Goal: Transaction & Acquisition: Subscribe to service/newsletter

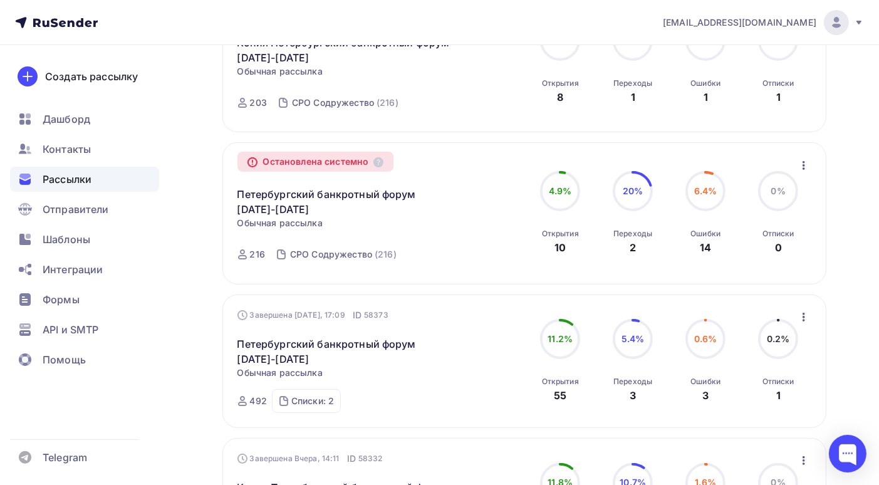
scroll to position [376, 0]
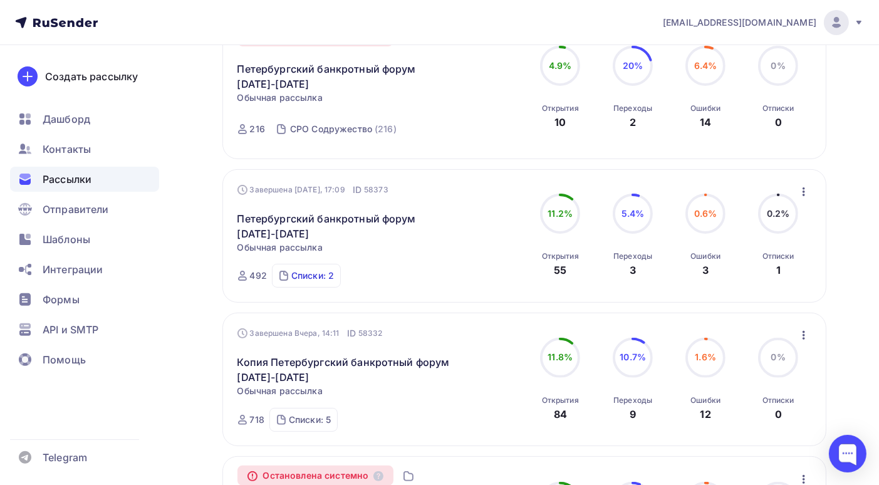
click at [324, 279] on div "Списки: 2" at bounding box center [312, 276] width 43 height 13
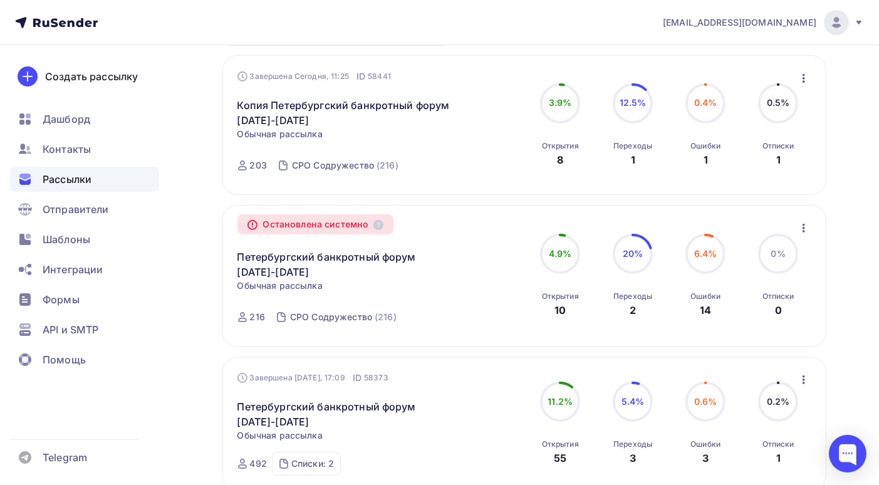
scroll to position [0, 0]
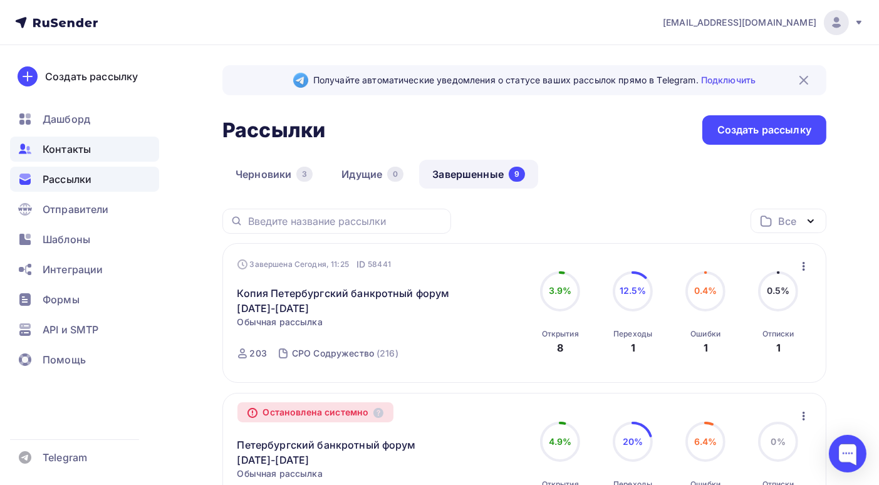
click at [98, 151] on div "Контакты" at bounding box center [84, 149] width 149 height 25
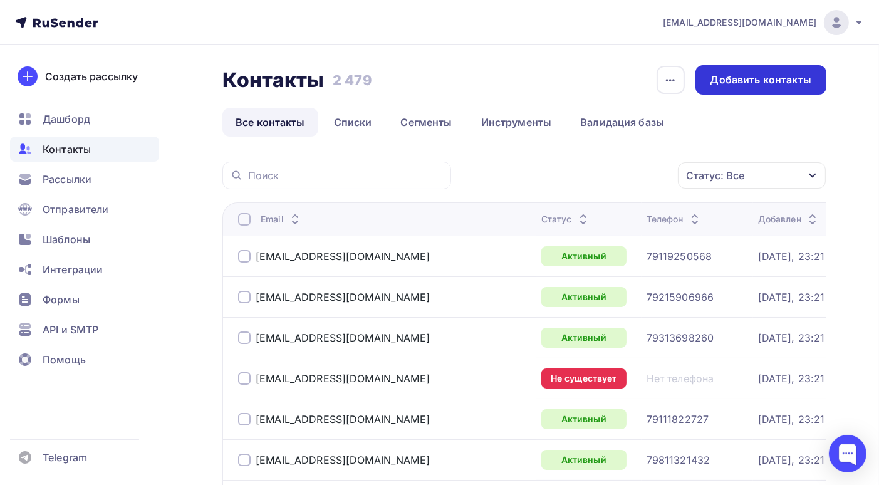
click at [784, 85] on div "Добавить контакты" at bounding box center [761, 80] width 101 height 14
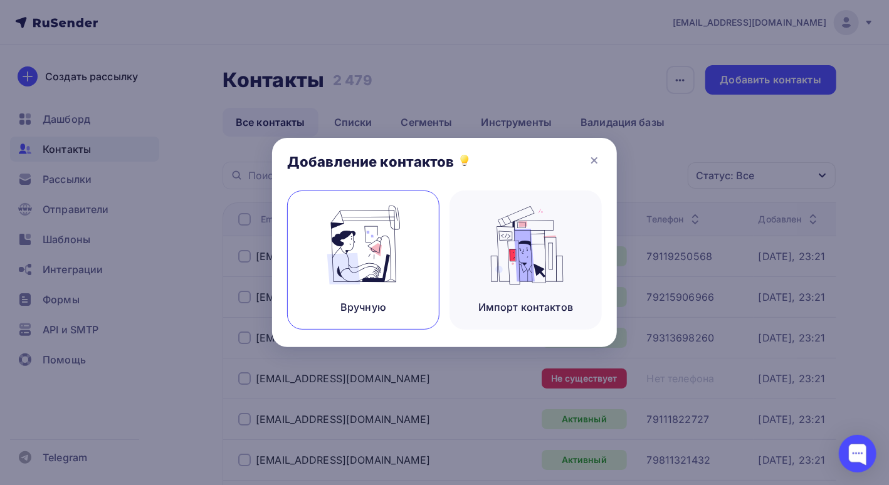
click at [372, 238] on img at bounding box center [364, 245] width 84 height 79
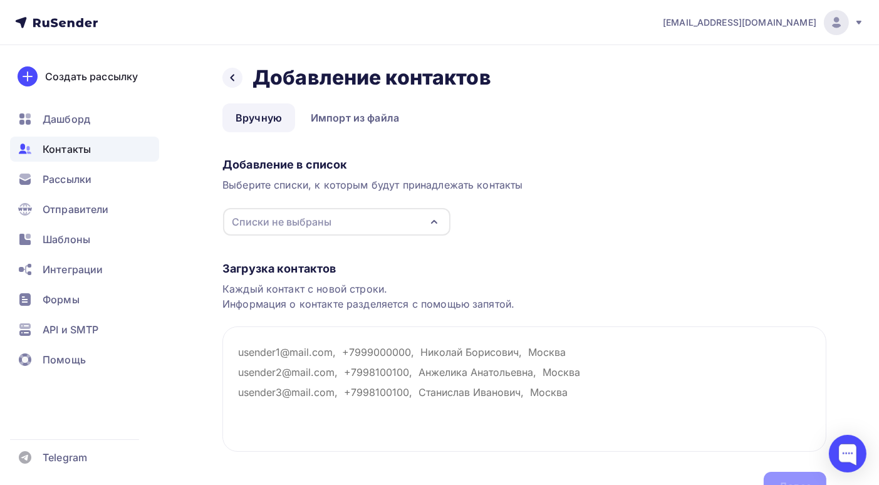
click at [411, 223] on div "Списки не выбраны" at bounding box center [337, 222] width 228 height 28
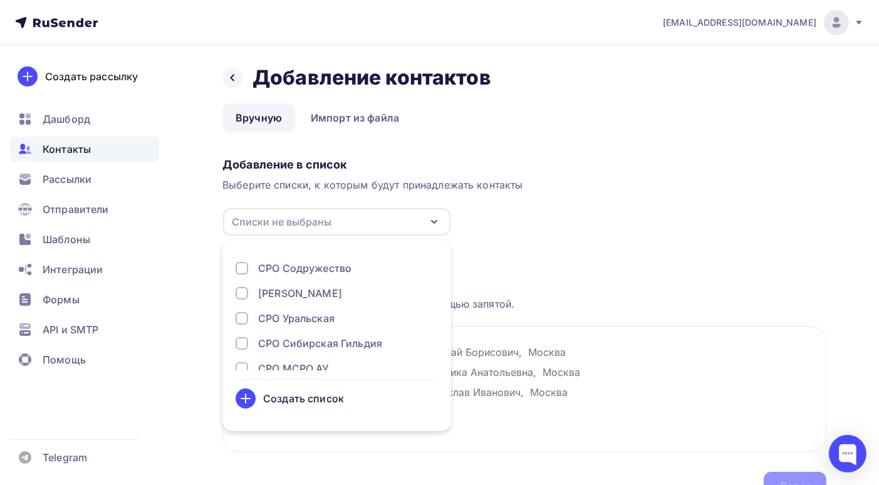
click at [332, 401] on div "Создать список" at bounding box center [303, 398] width 81 height 15
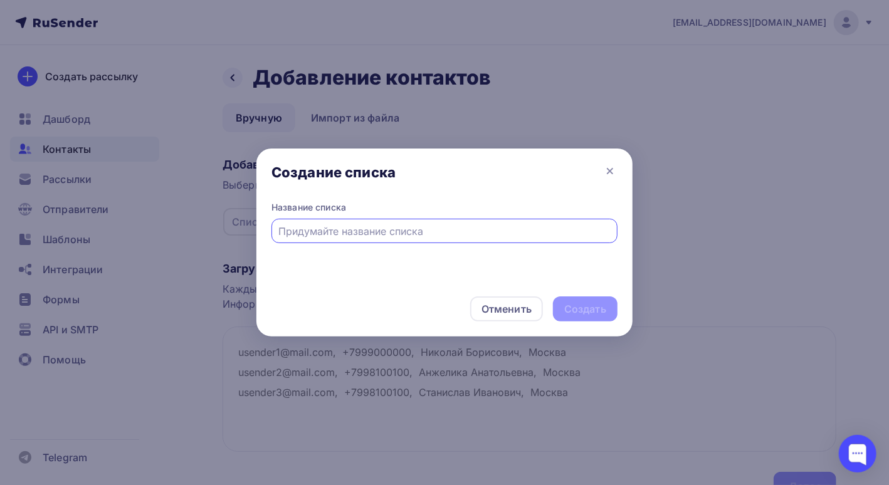
click at [303, 231] on input "text" at bounding box center [445, 231] width 332 height 15
type input "Девчонки мои"
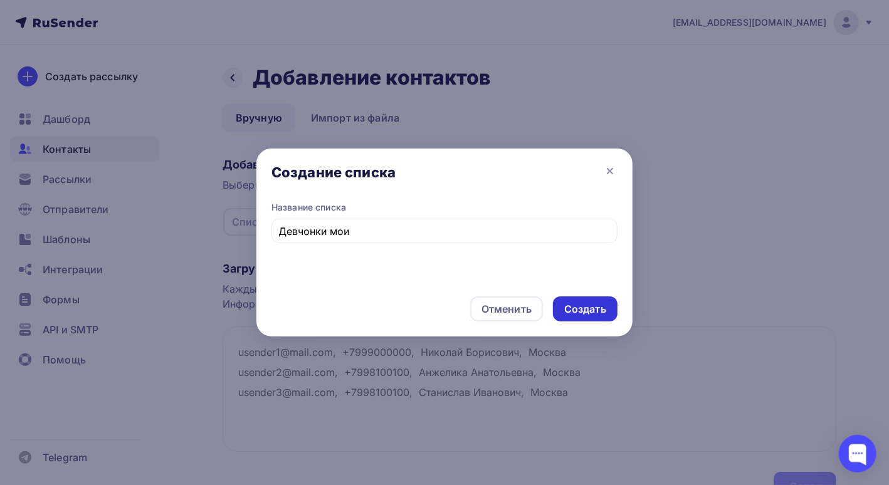
click at [573, 308] on div "Создать" at bounding box center [585, 309] width 42 height 14
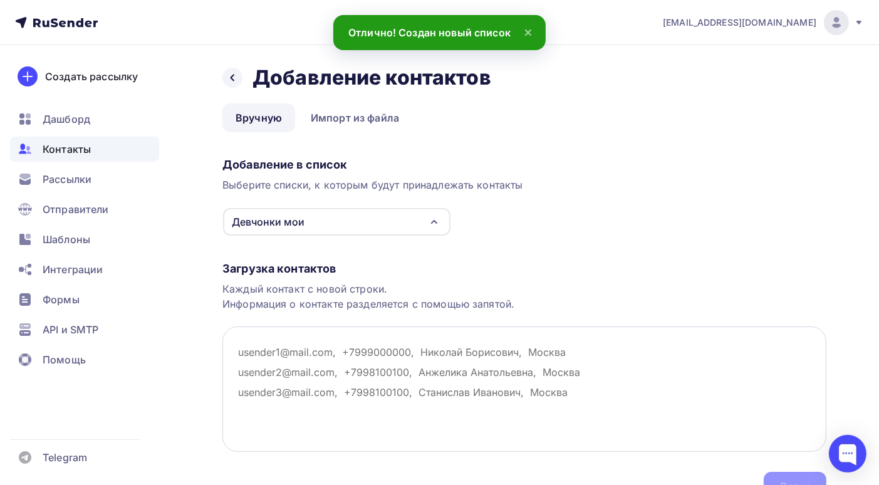
click at [238, 353] on textarea at bounding box center [525, 389] width 604 height 125
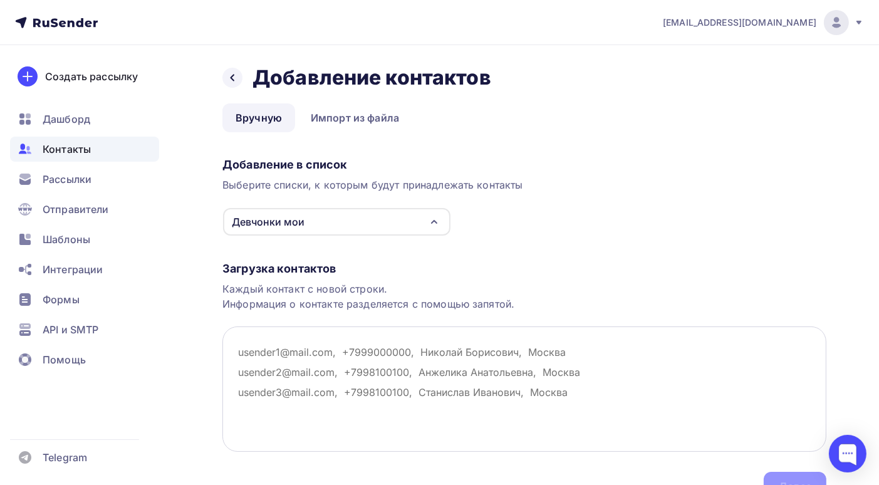
click at [238, 352] on textarea at bounding box center [525, 389] width 604 height 125
click at [243, 352] on textarea at bounding box center [525, 389] width 604 height 125
paste textarea "iriss818@gmail.com"
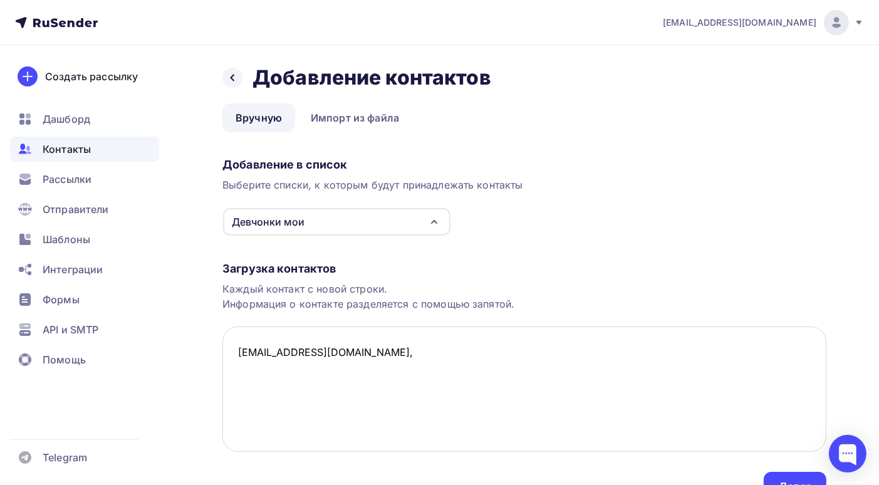
click at [263, 388] on textarea "iriss818@gmail.com," at bounding box center [525, 389] width 604 height 125
click at [358, 355] on textarea "iriss818@gmail.com," at bounding box center [525, 389] width 604 height 125
paste textarea "+7 926 117-71-70"
click at [239, 370] on textarea "iriss818@gmail.com, +7 926 117-71-70, Василега Ирина, Москва" at bounding box center [525, 389] width 604 height 125
paste textarea "parfenova@inbox.ru"
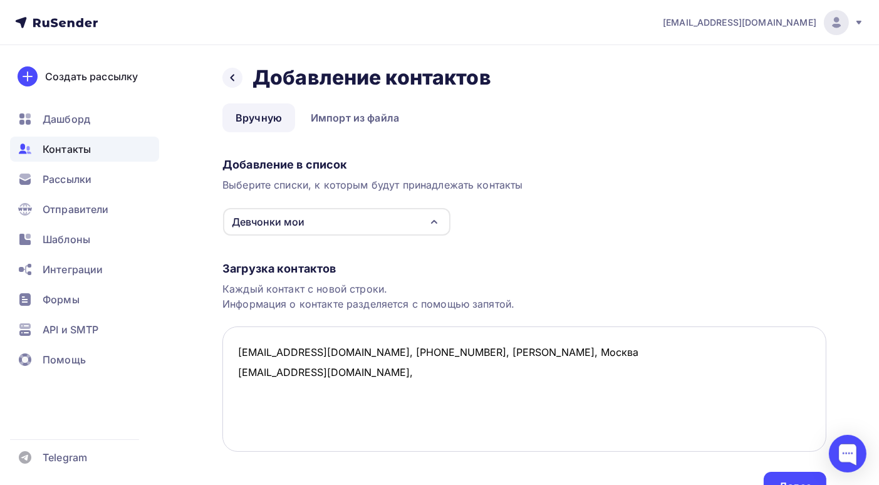
paste textarea "+7 921 586-94-92"
click at [453, 374] on textarea "iriss818@gmail.com, +7 926 117-71-70, Василега Ирина, Москва parfenova@inbox.ru…" at bounding box center [525, 389] width 604 height 125
click at [557, 372] on textarea "iriss818@gmail.com, +7 926 117-71-70, Василега Ирина, Москва parfenova@inbox.ru…" at bounding box center [525, 389] width 604 height 125
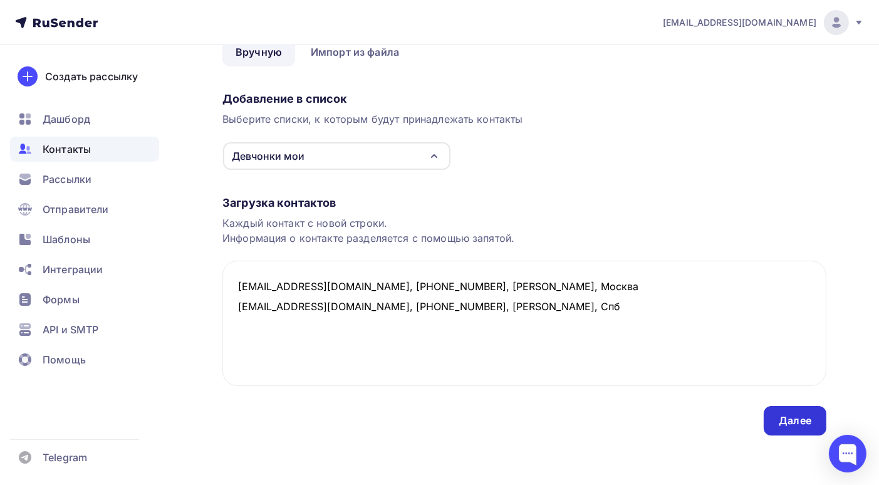
type textarea "iriss818@gmail.com, +7 926 117-71-70, Василега Ирина, Москва parfenova@inbox.ru…"
click at [794, 419] on div "Далее" at bounding box center [795, 421] width 33 height 14
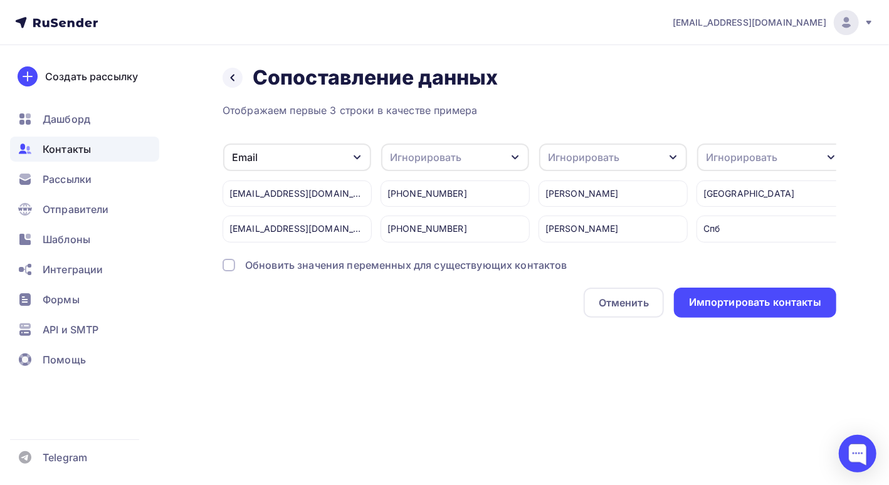
click at [230, 271] on div at bounding box center [229, 265] width 13 height 13
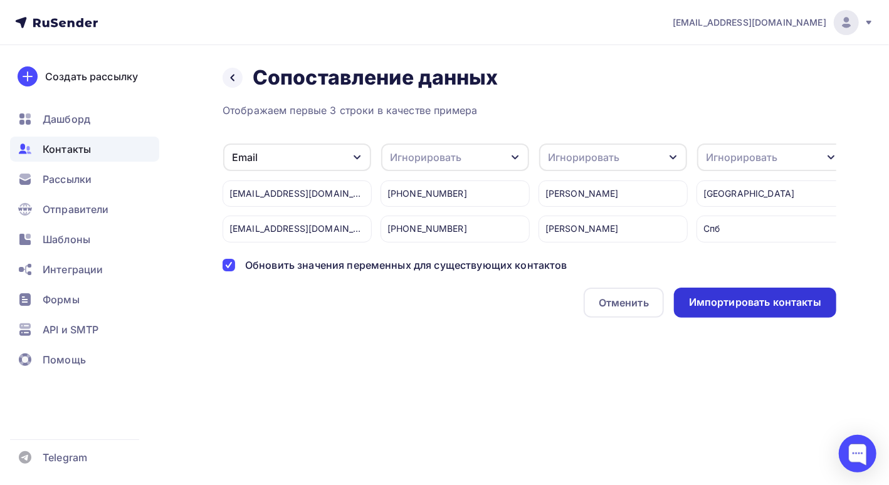
click at [736, 310] on div "Импортировать контакты" at bounding box center [755, 302] width 132 height 14
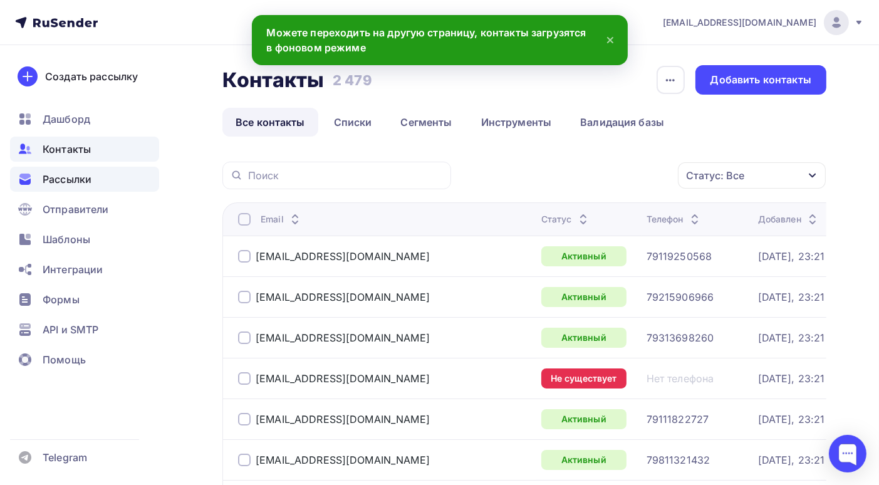
click at [65, 175] on span "Рассылки" at bounding box center [67, 179] width 49 height 15
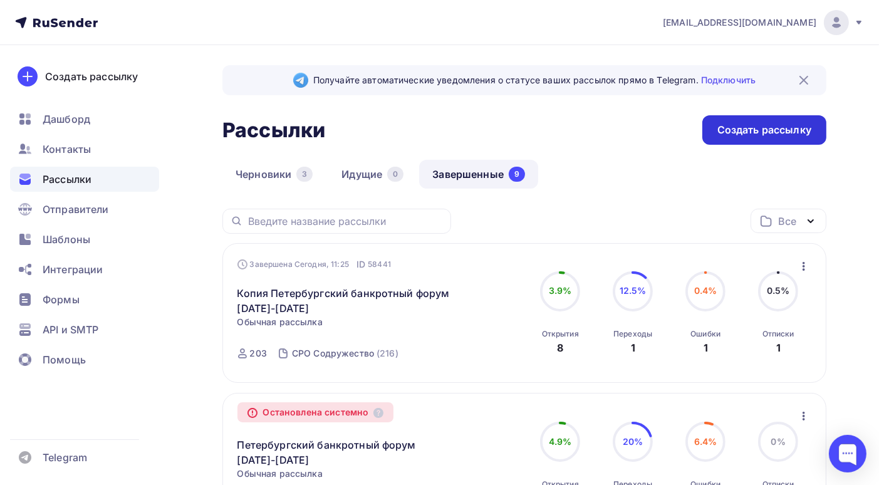
click at [780, 129] on div "Создать рассылку" at bounding box center [765, 130] width 94 height 14
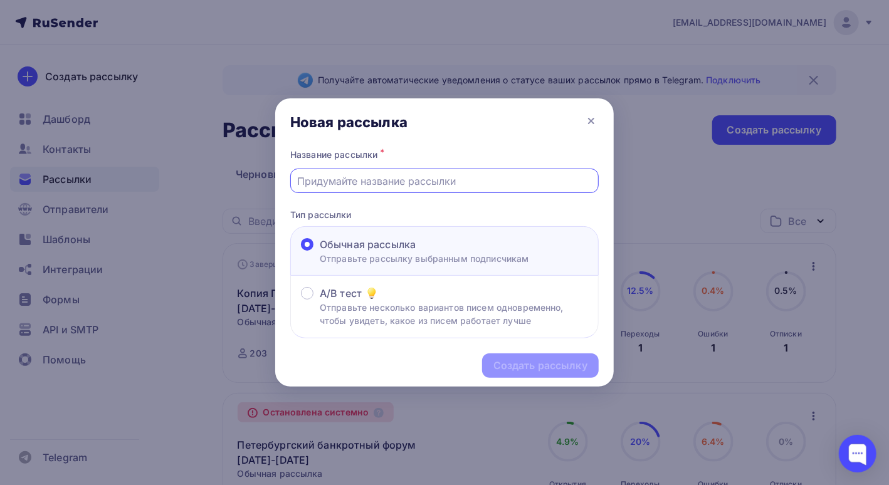
click at [348, 182] on input "text" at bounding box center [445, 181] width 294 height 15
type input "Петербургский банкротный форум 10-12 сентября 2025г"
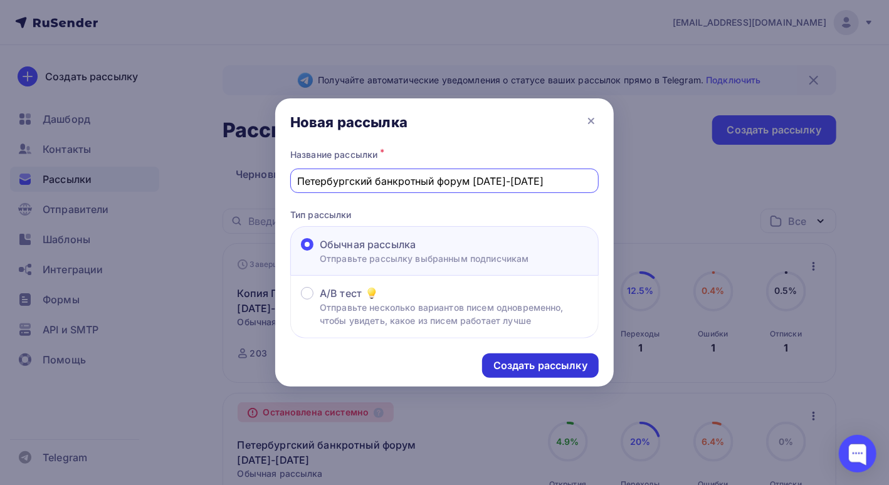
click at [516, 370] on div "Создать рассылку" at bounding box center [540, 366] width 94 height 14
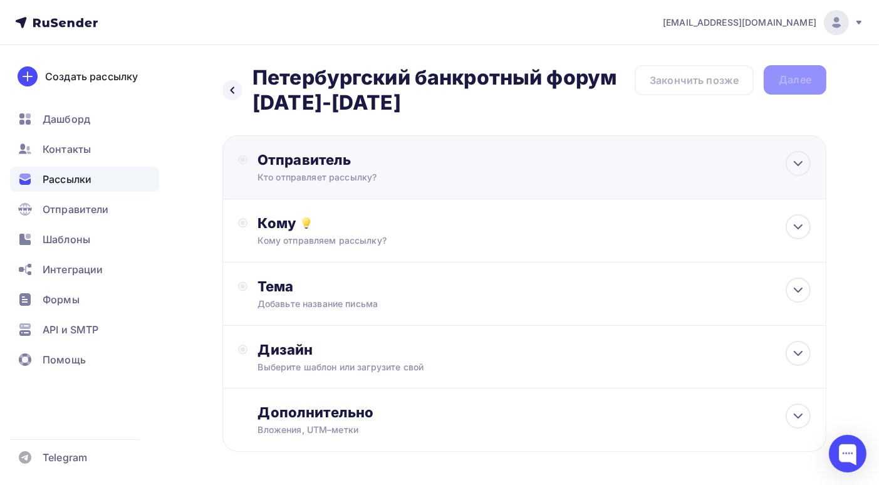
click at [360, 161] on div "Отправитель" at bounding box center [393, 160] width 271 height 18
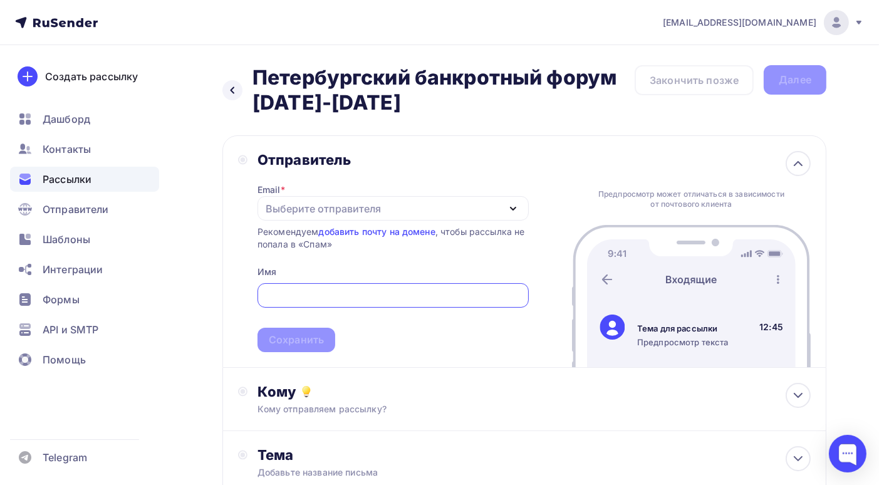
click at [380, 207] on div "Выберите отправителя" at bounding box center [393, 208] width 271 height 24
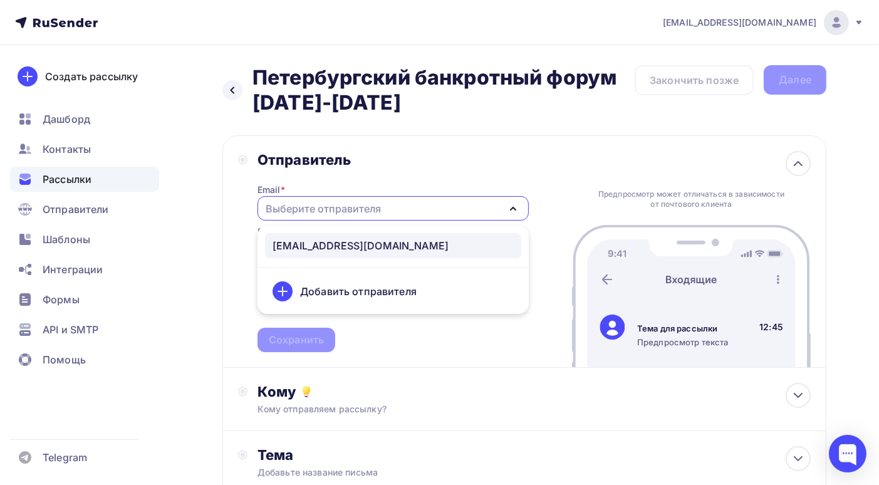
click at [365, 246] on div "info@bankrotforumspb.ru" at bounding box center [361, 245] width 176 height 15
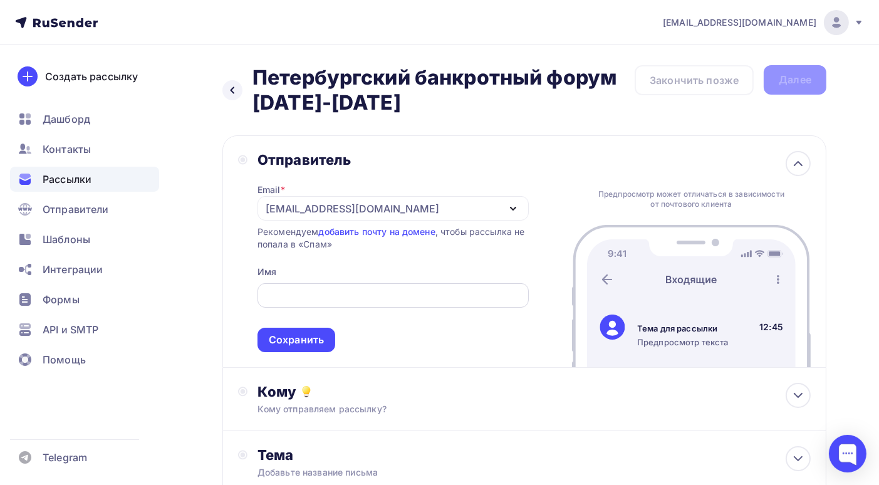
click at [349, 296] on input "text" at bounding box center [393, 295] width 257 height 15
click at [290, 294] on input "text" at bounding box center [393, 295] width 257 height 15
paste input "Петербургский банкротный форум"
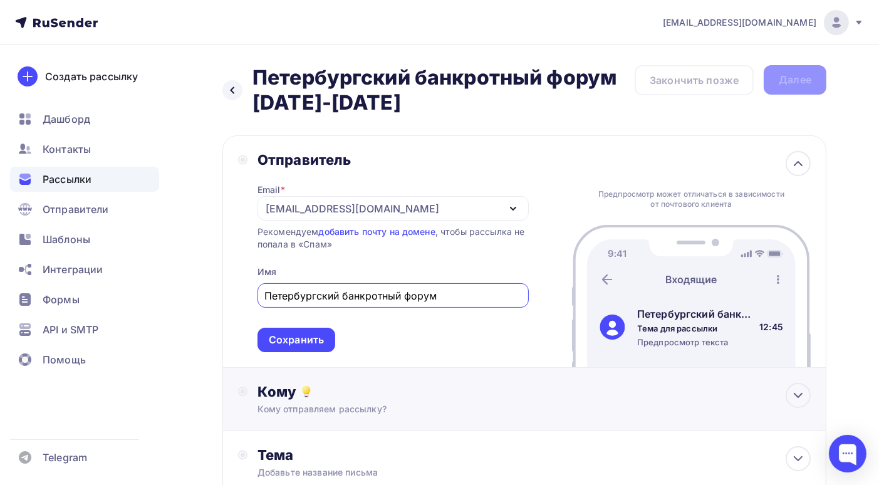
type input "Петербургский банкротный форум"
click at [439, 405] on div "Кому отправляем рассылку?" at bounding box center [507, 409] width 498 height 13
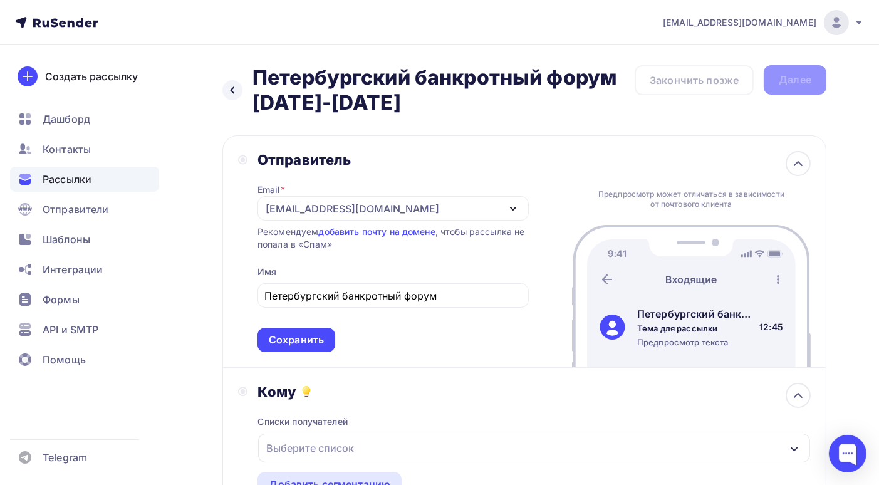
scroll to position [125, 0]
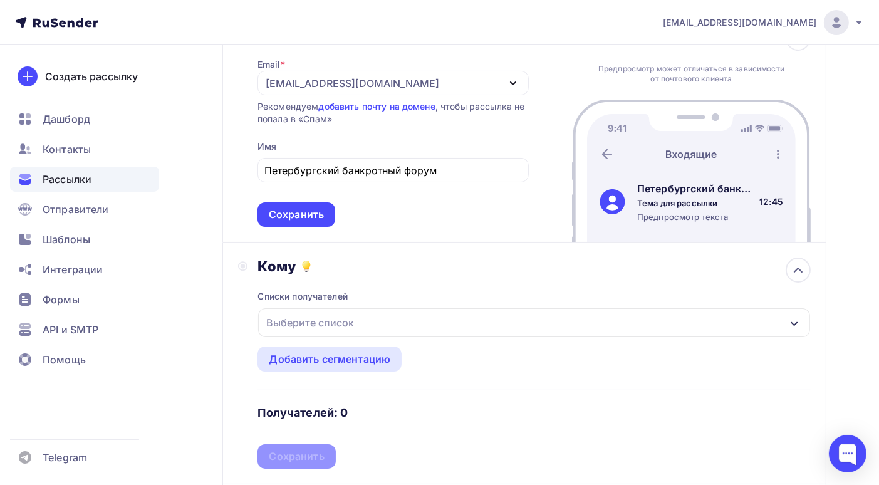
click at [795, 319] on icon "button" at bounding box center [795, 324] width 10 height 10
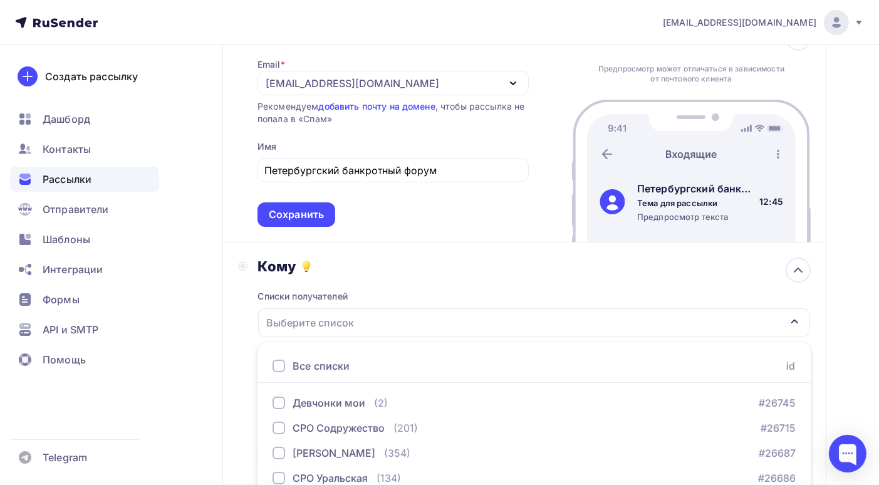
scroll to position [307, 0]
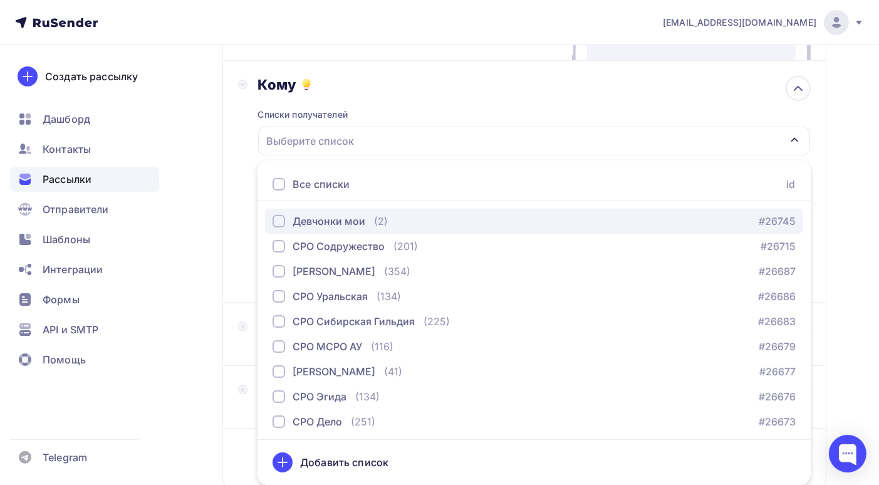
click at [352, 228] on div "Девчонки мои" at bounding box center [329, 221] width 73 height 15
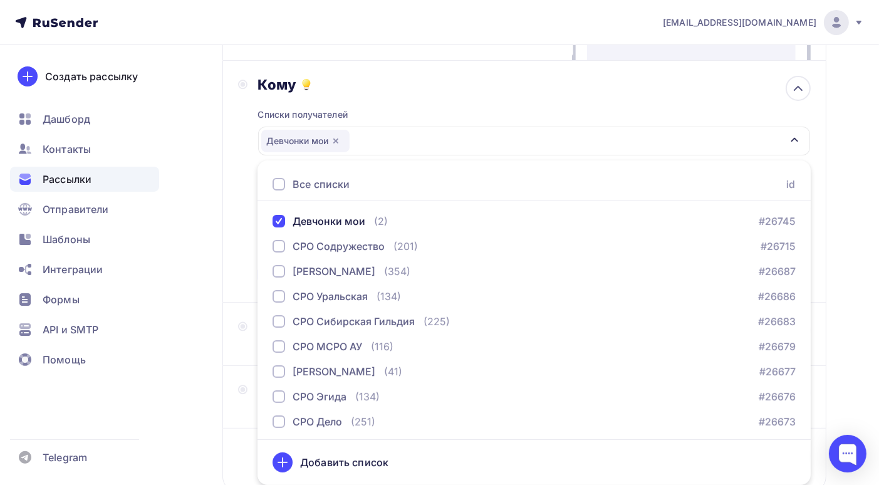
click at [860, 374] on div "Назад Петербургский банкротный форум 10-12 сентября 2025г Петербургский банкрот…" at bounding box center [439, 155] width 879 height 835
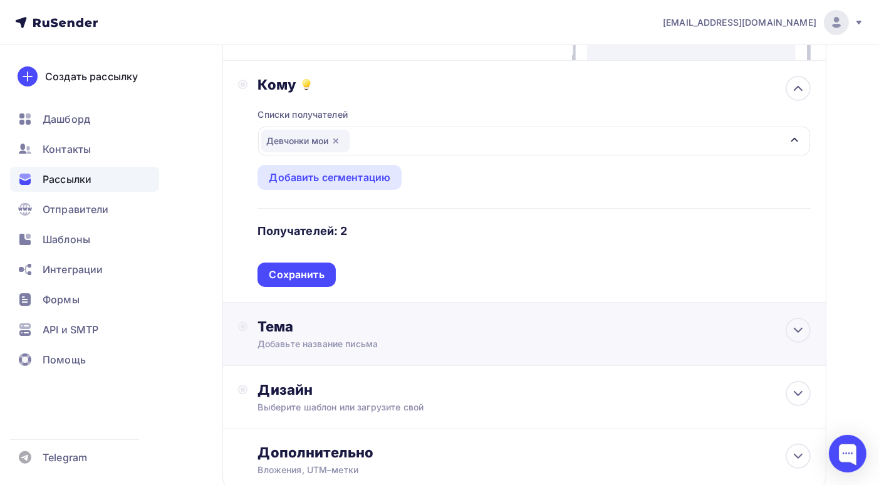
click at [493, 335] on div "Тема" at bounding box center [382, 327] width 248 height 18
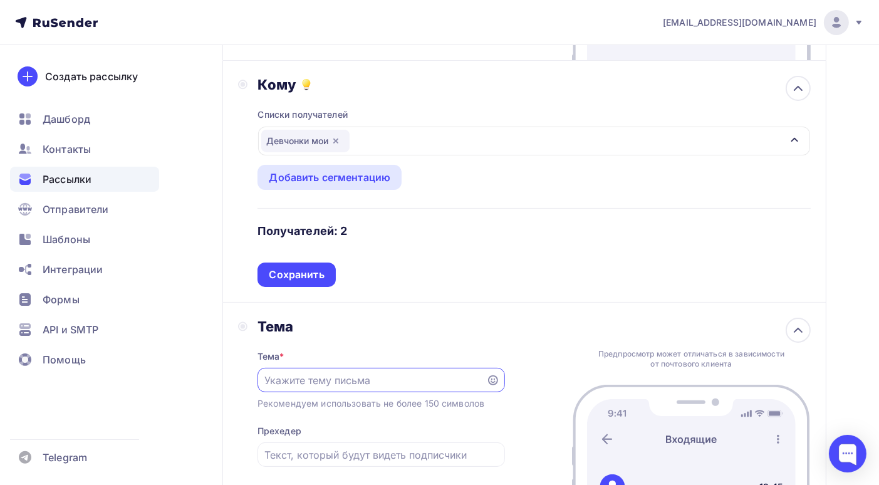
scroll to position [0, 0]
click at [362, 382] on input "text" at bounding box center [372, 380] width 214 height 15
paste input "Петербургский банкротный форум"
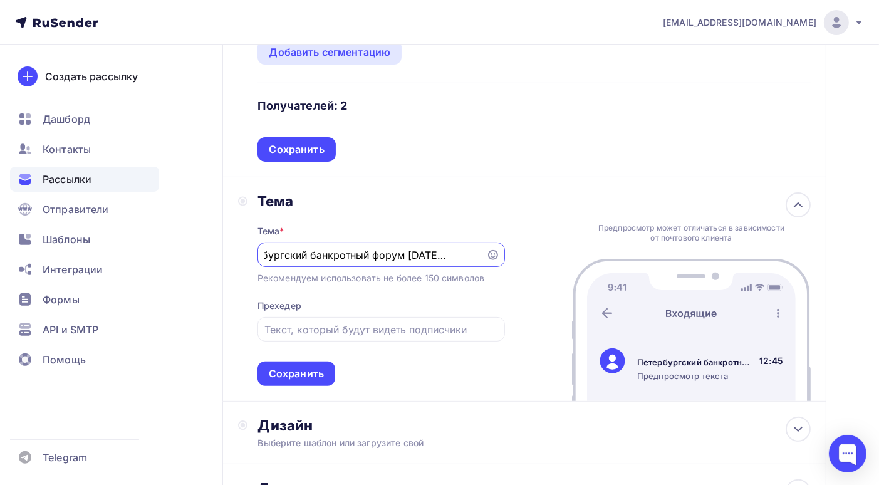
scroll to position [495, 0]
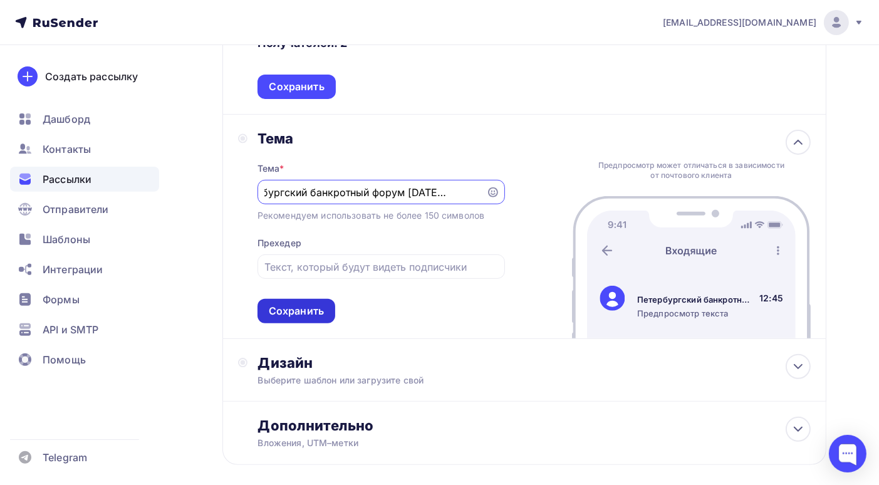
type input "Петербургский банкротный форум 10-12 сентября"
click at [323, 312] on div "Сохранить" at bounding box center [296, 311] width 55 height 14
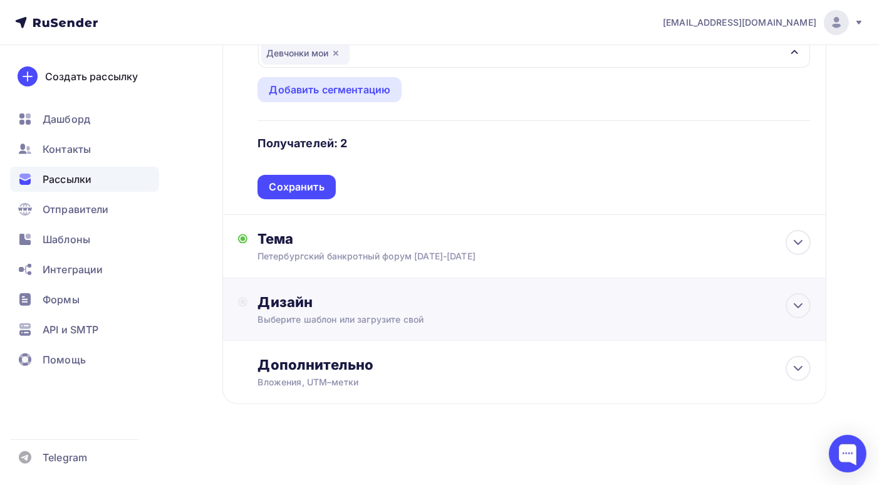
click at [460, 307] on div "Дизайн" at bounding box center [534, 302] width 553 height 18
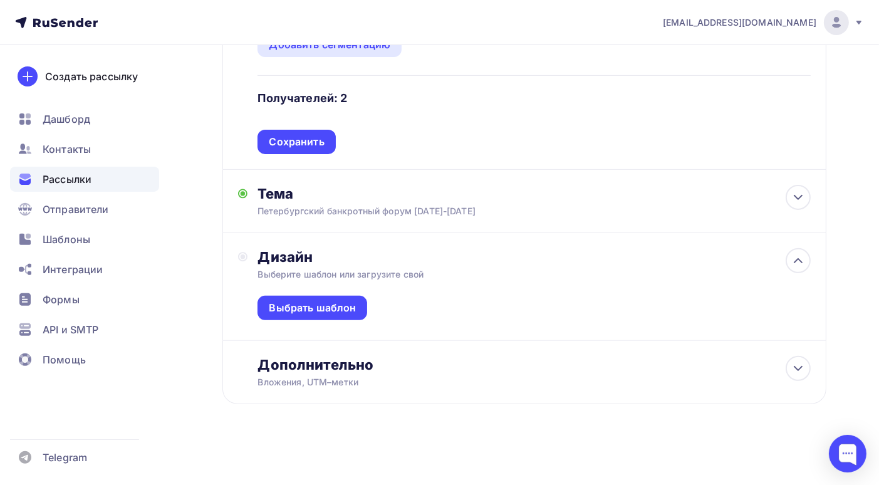
scroll to position [454, 0]
click at [311, 306] on div "Выбрать шаблон" at bounding box center [312, 308] width 87 height 14
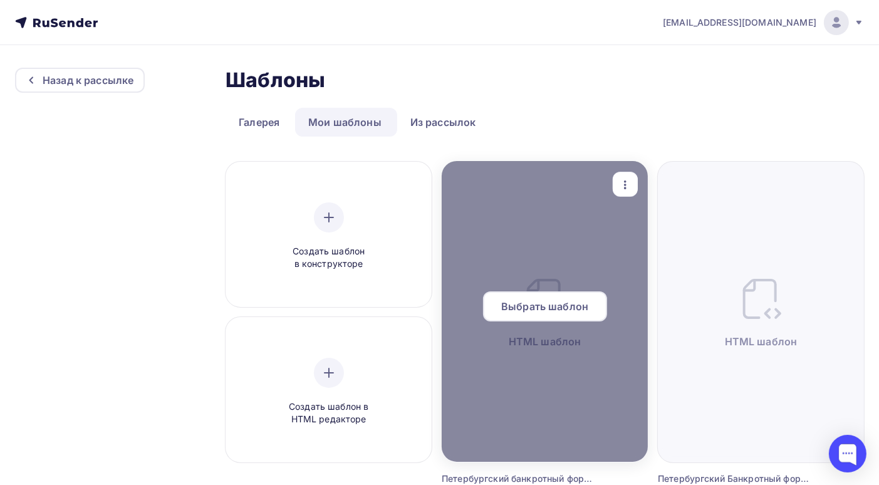
click at [545, 310] on span "Выбрать шаблон" at bounding box center [544, 306] width 87 height 15
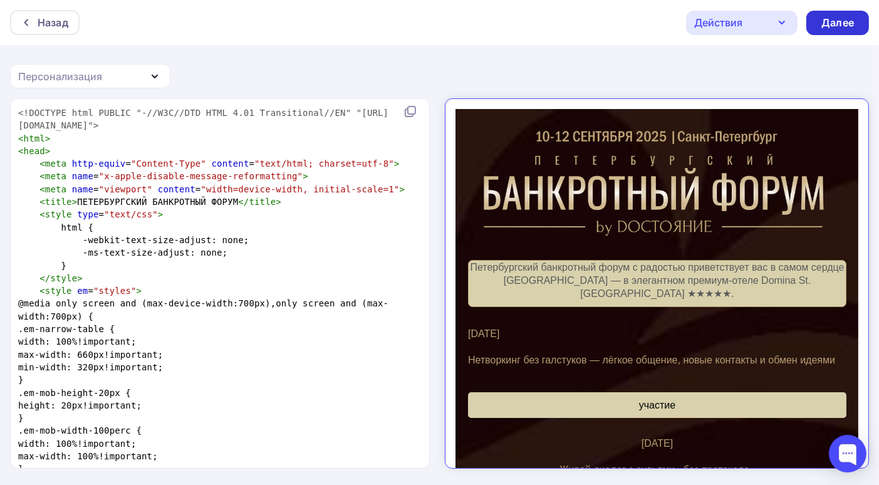
click at [829, 28] on div "Далее" at bounding box center [838, 23] width 33 height 14
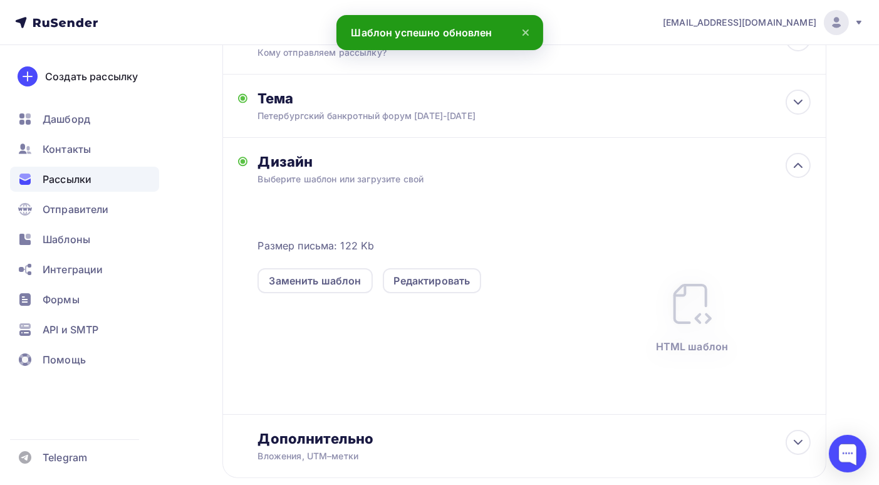
scroll to position [275, 0]
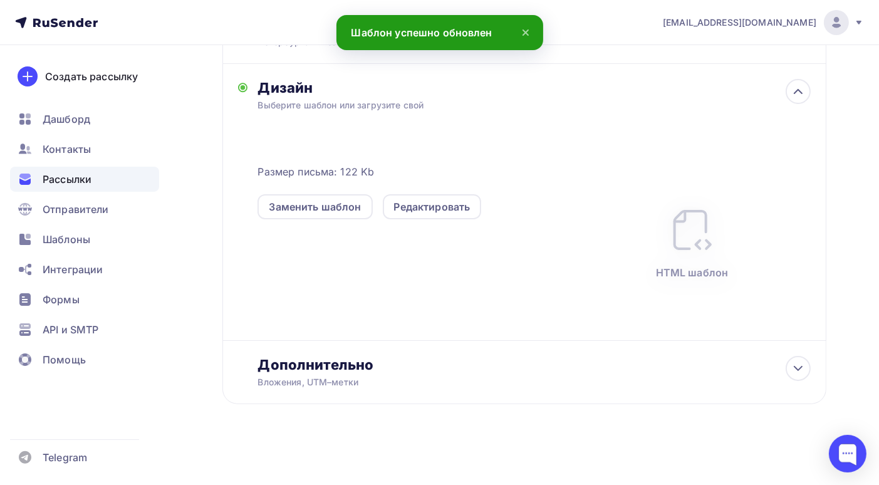
click at [861, 376] on div "Назад Петербургский банкротный форум 10-12 сентября 2025г Петербургский банкрот…" at bounding box center [439, 134] width 879 height 702
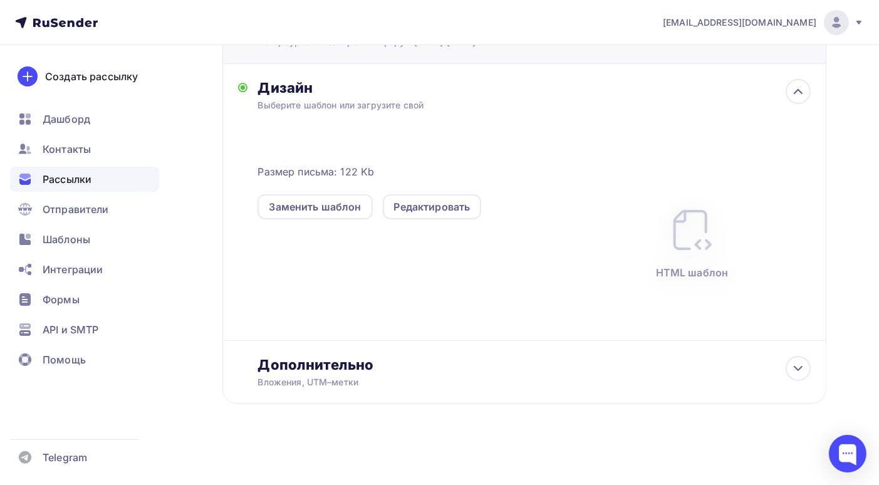
scroll to position [0, 0]
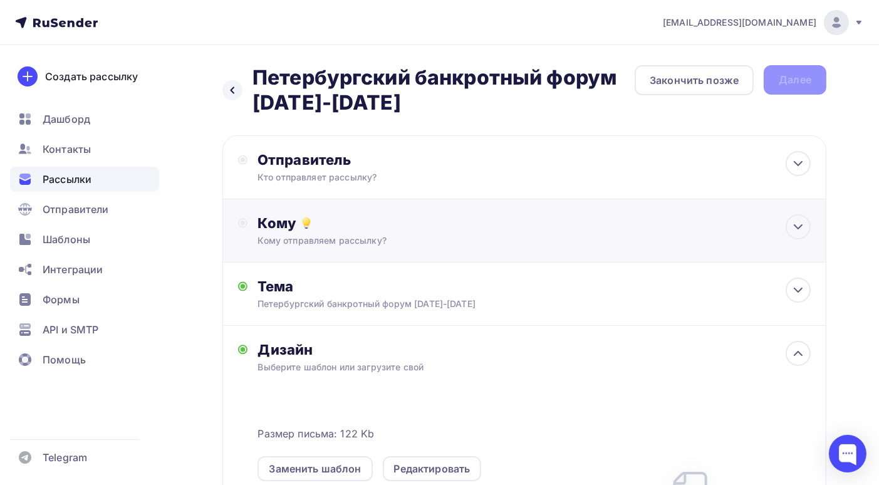
click at [593, 235] on div "Кому отправляем рассылку?" at bounding box center [507, 240] width 498 height 13
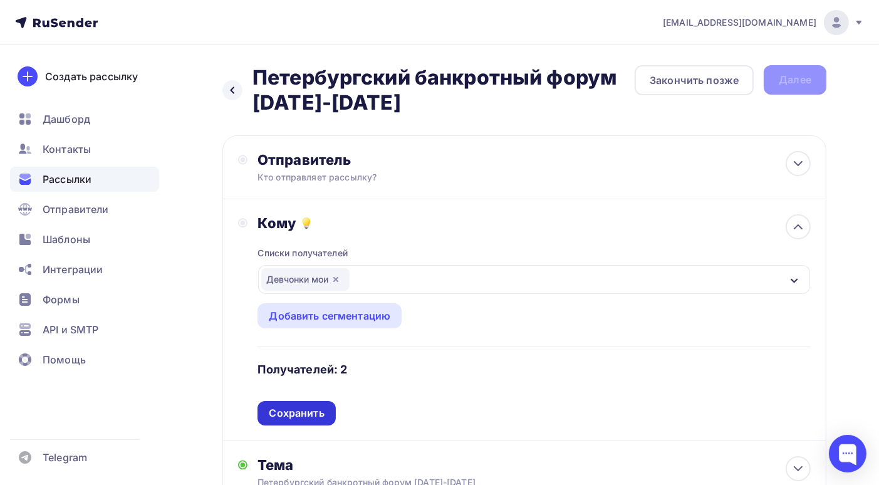
click at [310, 411] on div "Сохранить" at bounding box center [296, 413] width 55 height 14
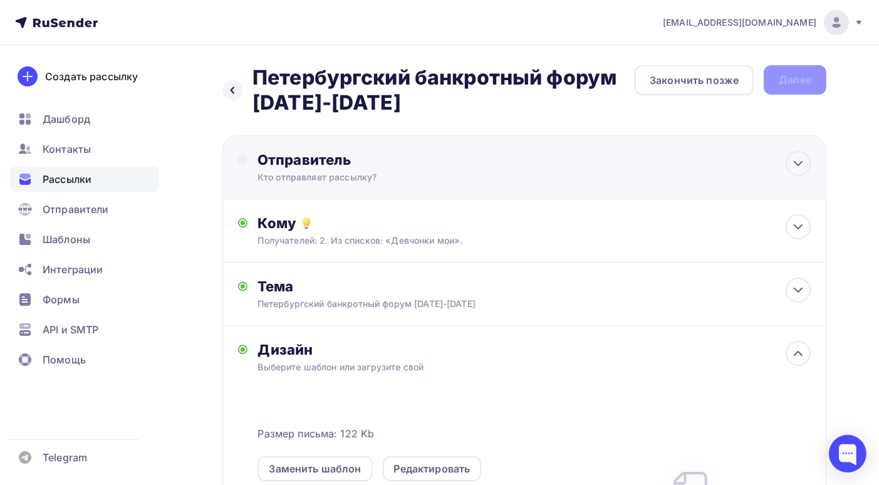
click at [611, 176] on div "Отправитель Кто отправляет рассылку? Email * Выберите отправителя info@bankrotf…" at bounding box center [525, 167] width 604 height 64
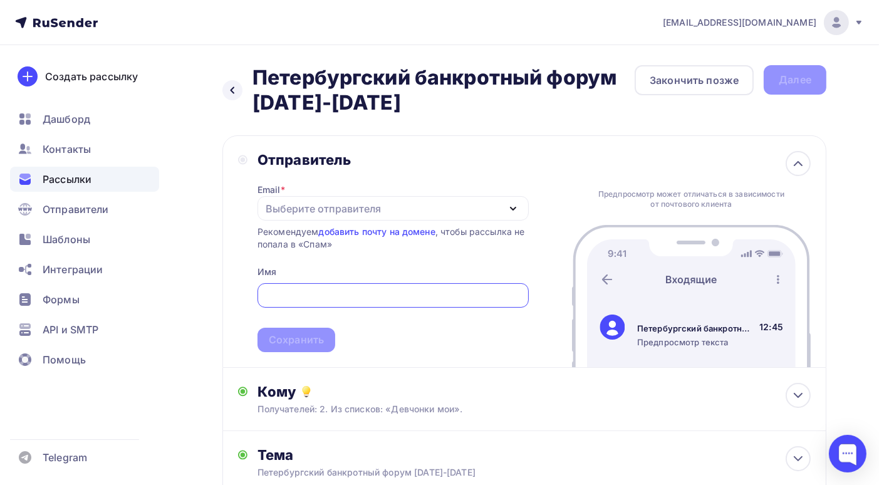
click at [434, 214] on div "Выберите отправителя" at bounding box center [393, 208] width 271 height 24
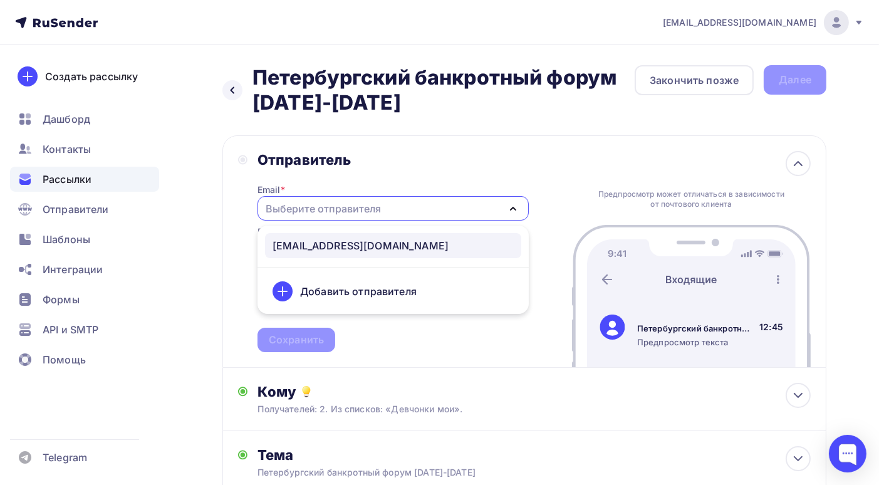
click at [380, 250] on div "info@bankrotforumspb.ru" at bounding box center [361, 245] width 176 height 15
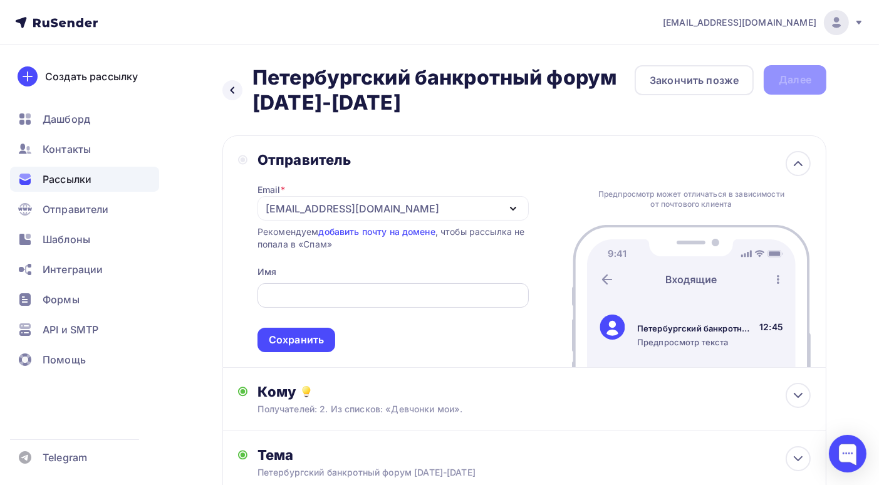
click at [362, 294] on input "text" at bounding box center [393, 295] width 257 height 15
paste input "Петербургский банкротный форум"
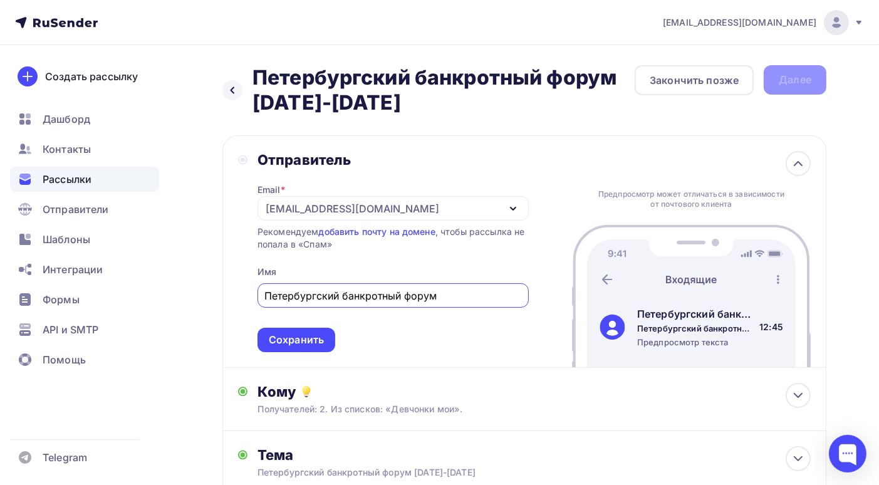
type input "Петербургский банкротный форум"
click at [516, 336] on span "Петербургский банкротный форум Сохранить" at bounding box center [393, 315] width 271 height 74
click at [298, 342] on div "Сохранить" at bounding box center [296, 340] width 55 height 14
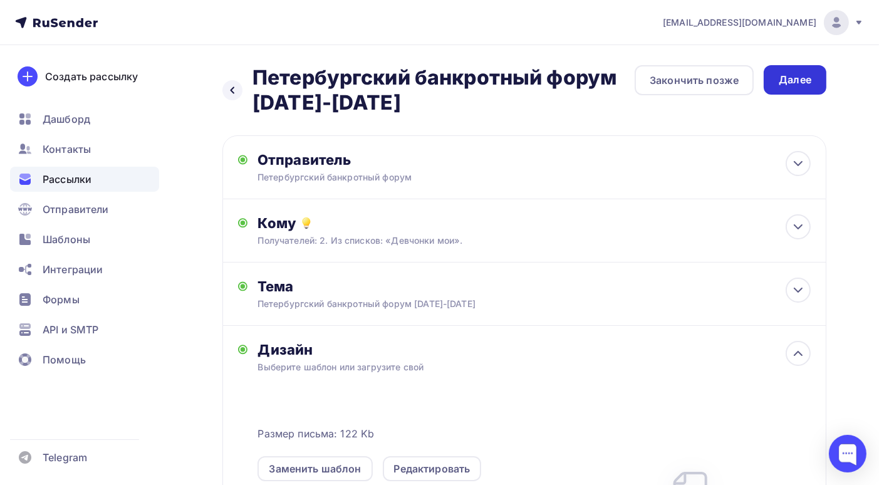
click at [785, 80] on div "Далее" at bounding box center [795, 80] width 33 height 14
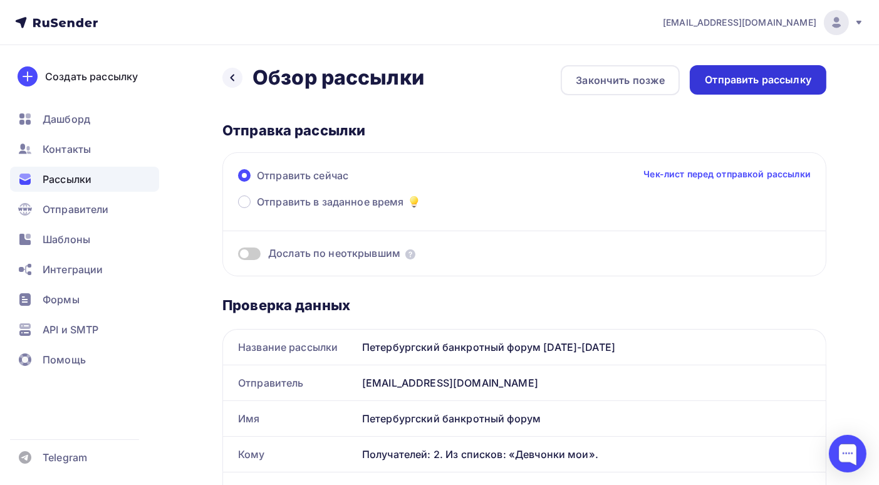
click at [769, 77] on div "Отправить рассылку" at bounding box center [758, 80] width 107 height 14
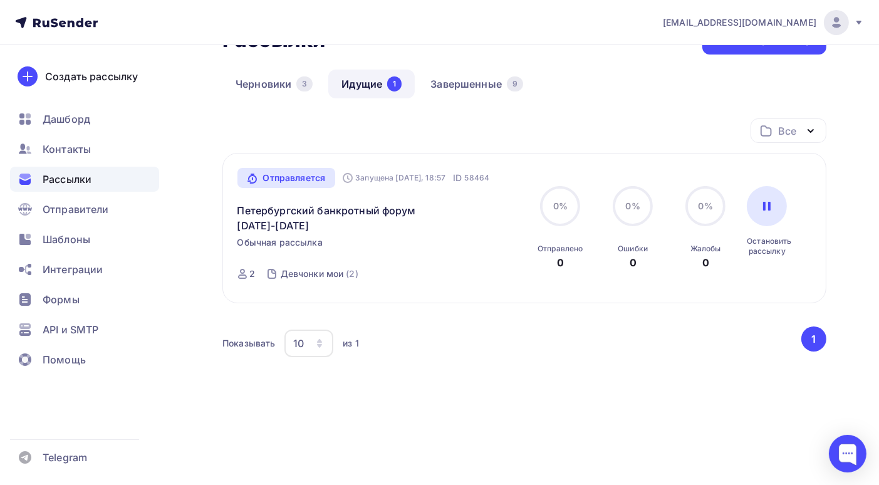
scroll to position [28, 0]
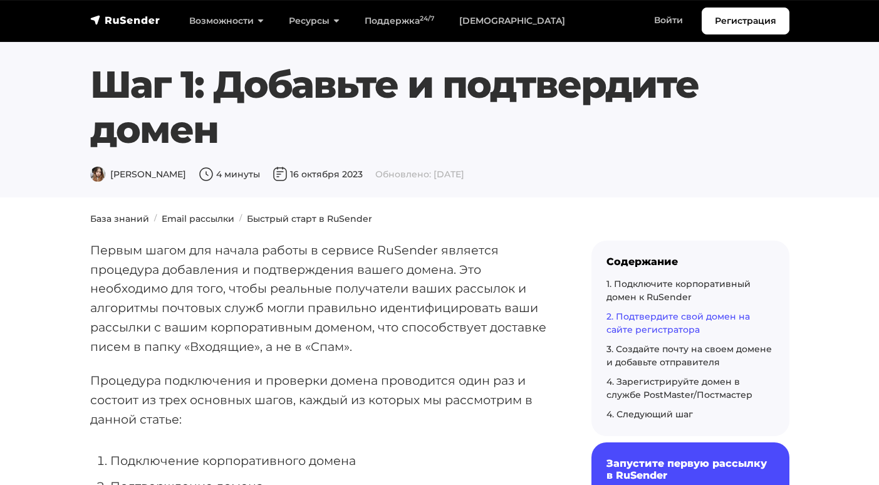
scroll to position [2382, 0]
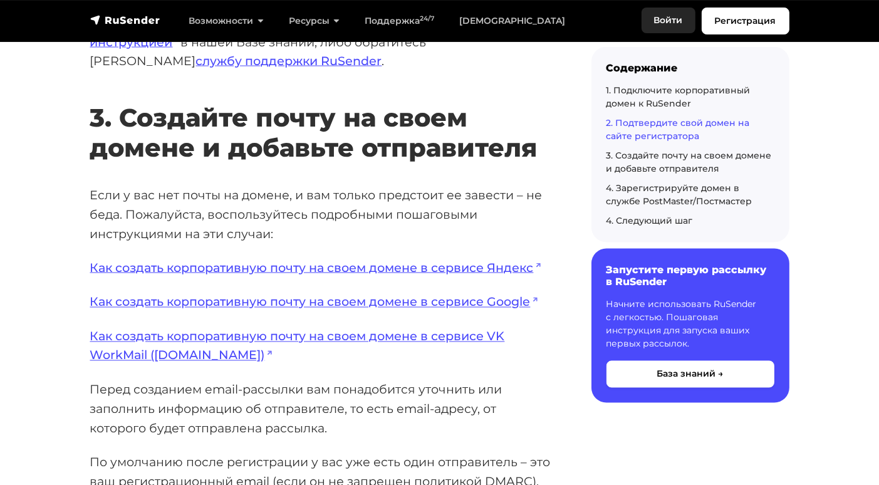
click at [677, 21] on link "Войти" at bounding box center [669, 21] width 54 height 26
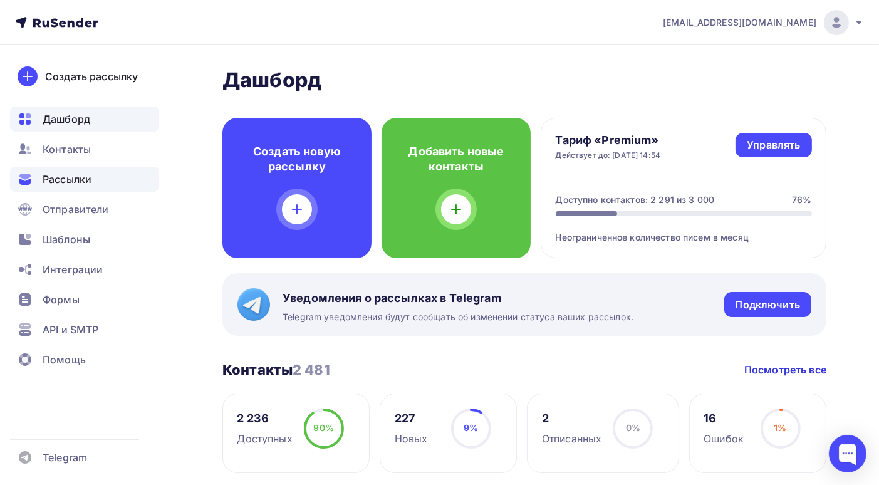
click at [85, 181] on span "Рассылки" at bounding box center [67, 179] width 49 height 15
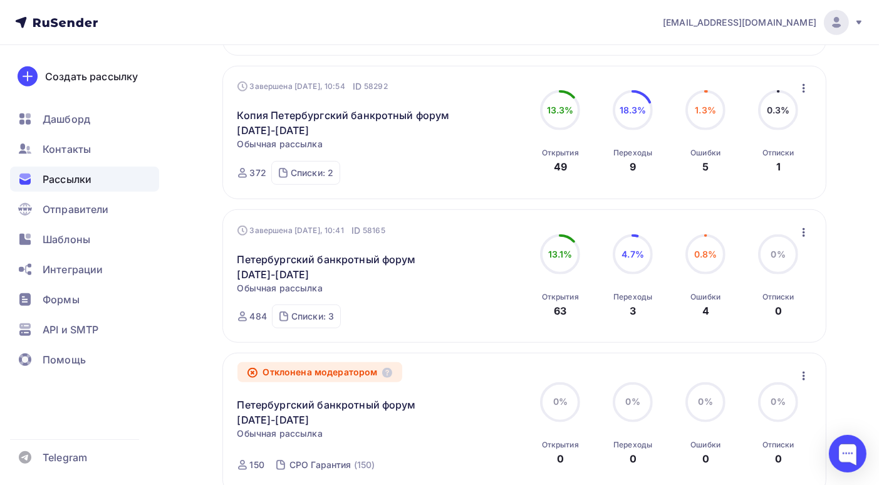
scroll to position [1000, 0]
